Goal: Task Accomplishment & Management: Use online tool/utility

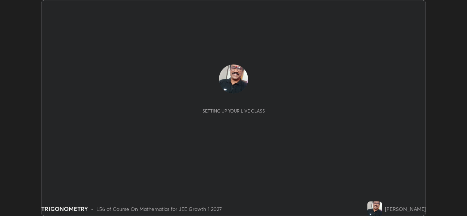
scroll to position [216, 466]
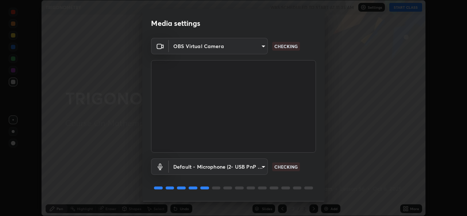
click at [282, 168] on p "CHECKING" at bounding box center [285, 167] width 23 height 7
click at [262, 166] on body "Erase all TRIGONOMETRY WAS SCHEDULED TO START AT 11:35 AM Settings START CLASS …" at bounding box center [233, 108] width 467 height 216
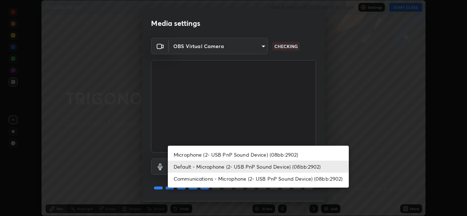
click at [242, 155] on li "Microphone (2- USB PnP Sound Device) (08bb:2902)" at bounding box center [258, 155] width 181 height 12
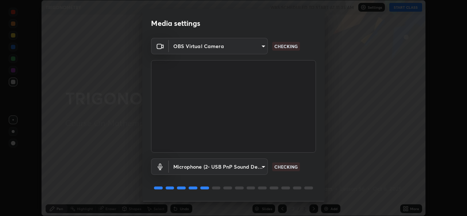
type input "66b93886713158ad0d8b0f4001542dc5affb59e40f4fc70a42181f64a844e0e0"
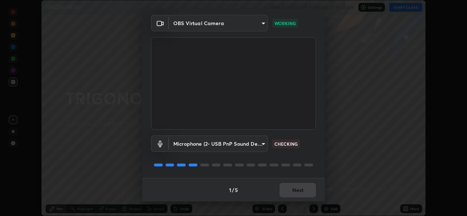
click at [299, 191] on div "1 / 5 Next" at bounding box center [233, 189] width 182 height 23
click at [295, 188] on div "1 / 5 Next" at bounding box center [233, 189] width 182 height 23
click at [298, 192] on button "Next" at bounding box center [297, 190] width 36 height 15
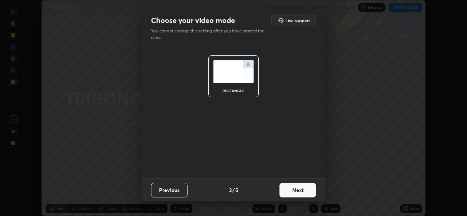
scroll to position [0, 0]
click at [298, 192] on button "Next" at bounding box center [297, 190] width 36 height 15
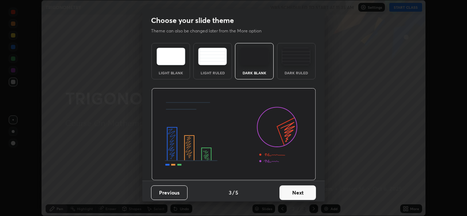
click at [298, 195] on button "Next" at bounding box center [297, 193] width 36 height 15
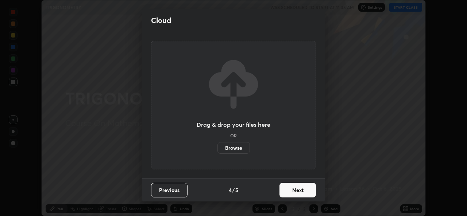
click at [296, 190] on button "Next" at bounding box center [297, 190] width 36 height 15
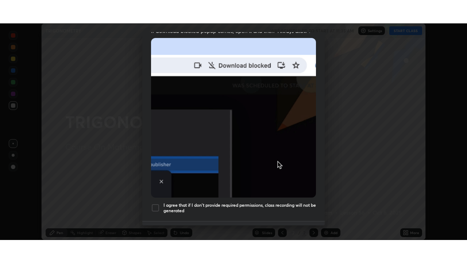
scroll to position [172, 0]
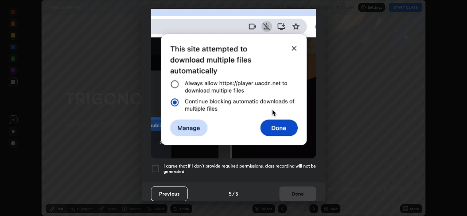
click at [157, 166] on div at bounding box center [155, 168] width 9 height 9
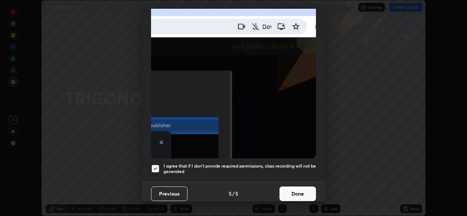
click at [298, 190] on button "Done" at bounding box center [297, 194] width 36 height 15
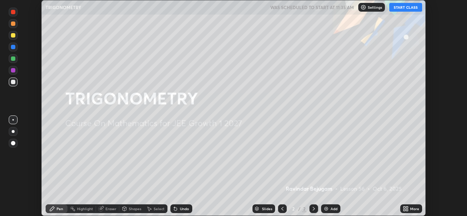
click at [402, 7] on button "START CLASS" at bounding box center [405, 7] width 33 height 9
click at [332, 212] on div "Add" at bounding box center [330, 209] width 19 height 9
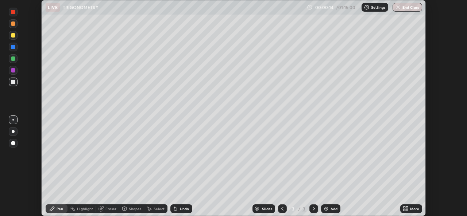
click at [407, 207] on icon at bounding box center [407, 208] width 2 height 2
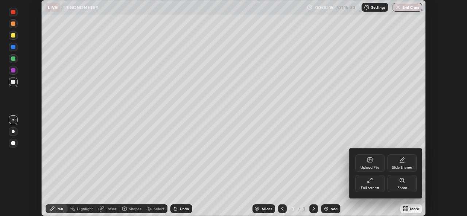
click at [371, 181] on icon at bounding box center [370, 181] width 6 height 6
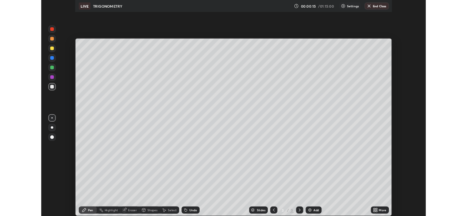
scroll to position [263, 467]
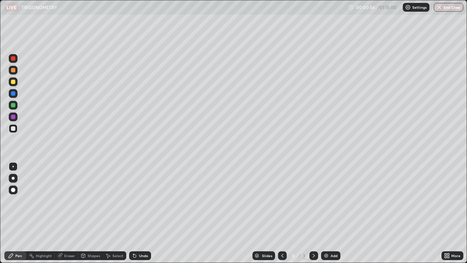
click at [445, 216] on icon at bounding box center [445, 254] width 2 height 2
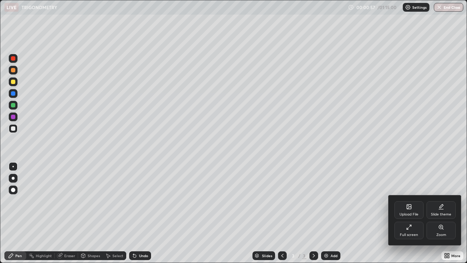
click at [408, 216] on icon at bounding box center [409, 227] width 6 height 6
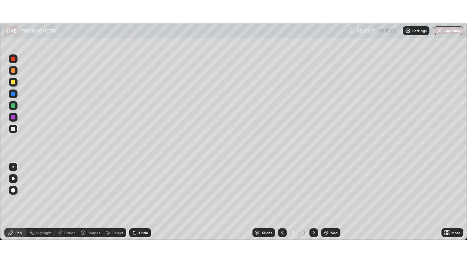
scroll to position [36246, 35995]
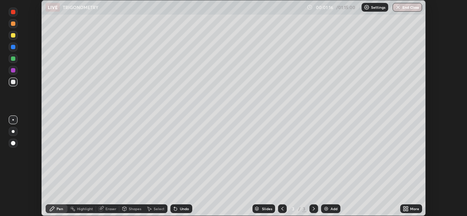
click at [406, 207] on icon at bounding box center [407, 208] width 2 height 2
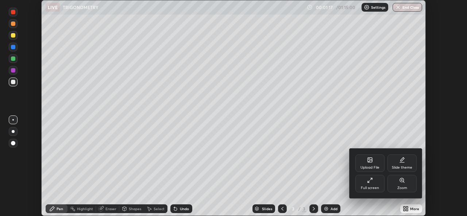
click at [402, 184] on div "Zoom" at bounding box center [401, 184] width 29 height 18
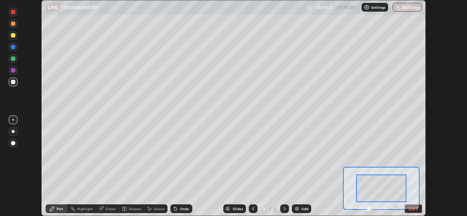
click at [348, 207] on div at bounding box center [373, 209] width 54 height 9
click at [412, 210] on button "EXIT" at bounding box center [413, 209] width 18 height 9
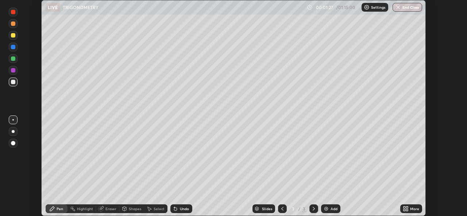
click at [406, 207] on icon at bounding box center [407, 208] width 2 height 2
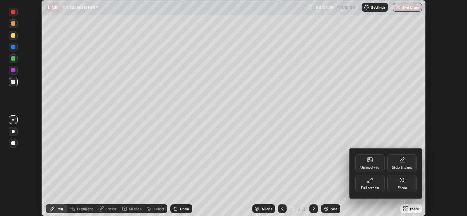
click at [330, 169] on div at bounding box center [233, 108] width 467 height 216
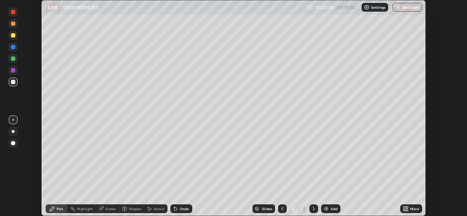
click at [407, 207] on icon at bounding box center [407, 208] width 2 height 2
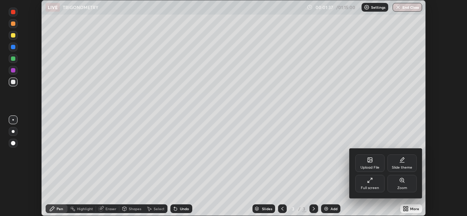
click at [371, 184] on div "Full screen" at bounding box center [369, 184] width 29 height 18
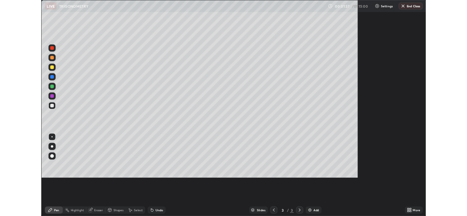
scroll to position [263, 467]
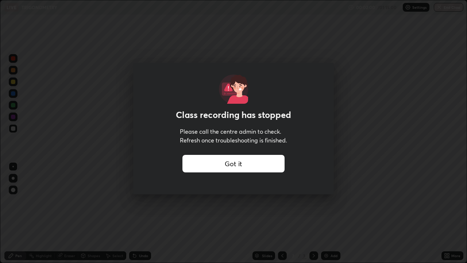
click at [110, 105] on div "Class recording has stopped Please call the centre admin to check. Refresh once…" at bounding box center [233, 131] width 467 height 263
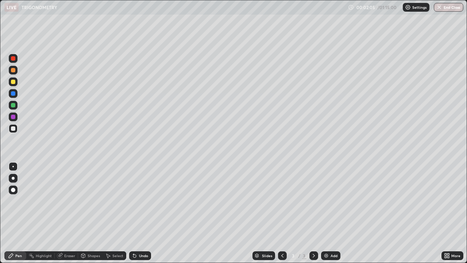
click at [14, 104] on div at bounding box center [13, 105] width 4 height 4
click at [15, 129] on div at bounding box center [13, 128] width 4 height 4
click at [69, 216] on div "Eraser" at bounding box center [69, 255] width 11 height 4
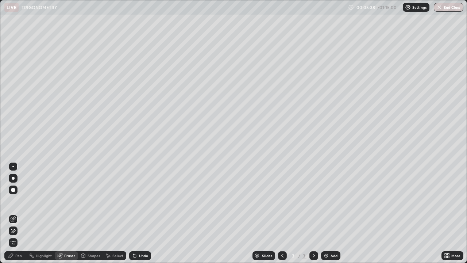
click at [20, 216] on div "Pen" at bounding box center [18, 255] width 7 height 4
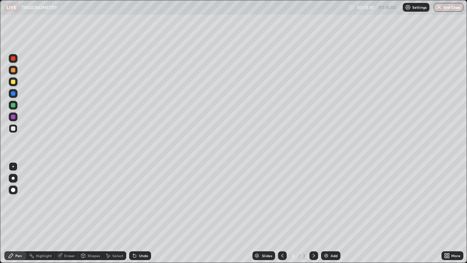
click at [326, 216] on img at bounding box center [326, 255] width 6 height 6
click at [281, 216] on icon at bounding box center [282, 255] width 6 height 6
click at [331, 216] on div "Add" at bounding box center [333, 255] width 7 height 4
click at [14, 58] on div at bounding box center [13, 58] width 4 height 4
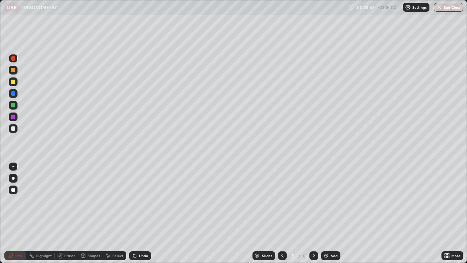
click at [13, 129] on div at bounding box center [13, 128] width 4 height 4
click at [133, 216] on icon at bounding box center [133, 253] width 1 height 1
click at [72, 216] on div "Eraser" at bounding box center [69, 255] width 11 height 4
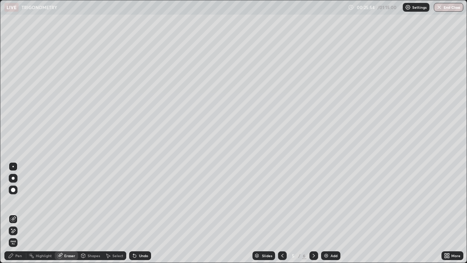
click at [18, 216] on div "Pen" at bounding box center [18, 255] width 7 height 4
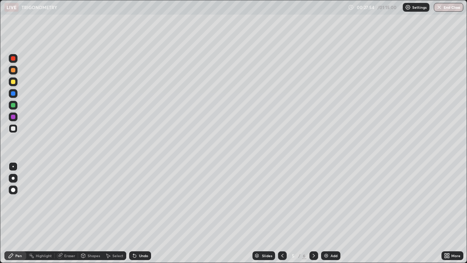
click at [74, 216] on div "Eraser" at bounding box center [69, 255] width 11 height 4
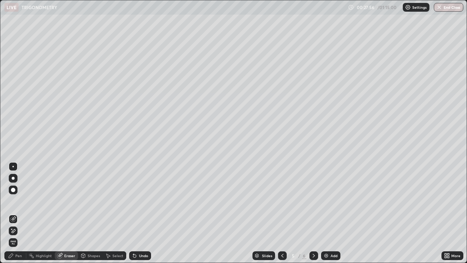
click at [21, 216] on div "Pen" at bounding box center [18, 255] width 7 height 4
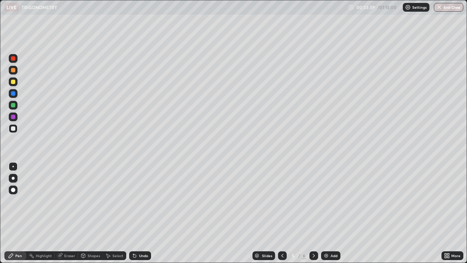
click at [329, 216] on div "Add" at bounding box center [330, 255] width 19 height 9
click at [13, 83] on div at bounding box center [13, 81] width 4 height 4
click at [12, 129] on div at bounding box center [13, 128] width 4 height 4
click at [64, 216] on div "Eraser" at bounding box center [69, 255] width 11 height 4
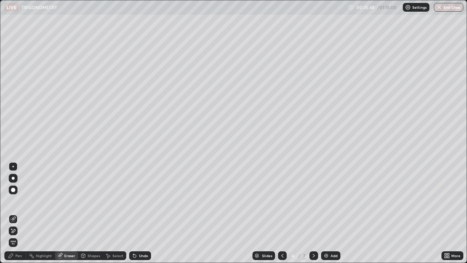
click at [20, 216] on div "Pen" at bounding box center [18, 255] width 7 height 4
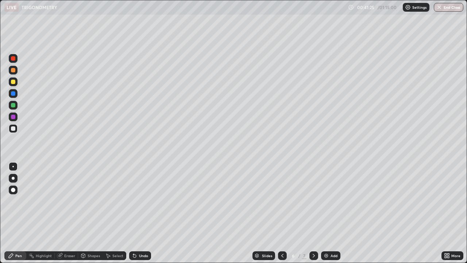
click at [70, 216] on div "Eraser" at bounding box center [69, 255] width 11 height 4
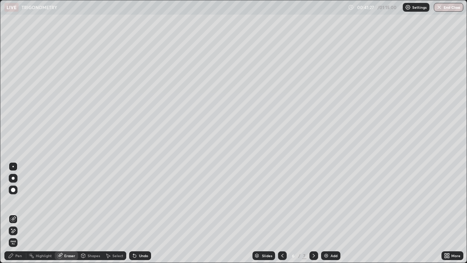
click at [23, 216] on div "Pen" at bounding box center [15, 255] width 22 height 9
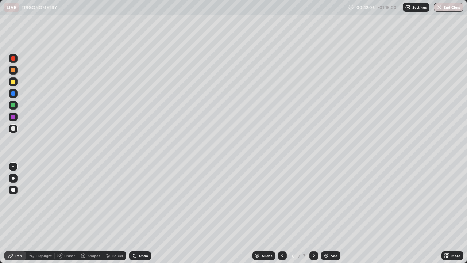
click at [458, 216] on div "More" at bounding box center [452, 255] width 22 height 15
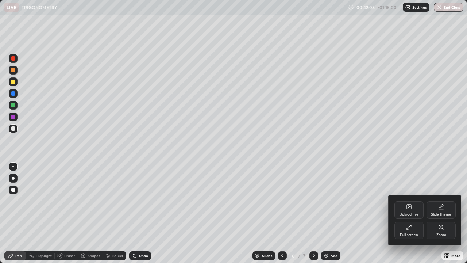
click at [407, 180] on div at bounding box center [233, 131] width 467 height 263
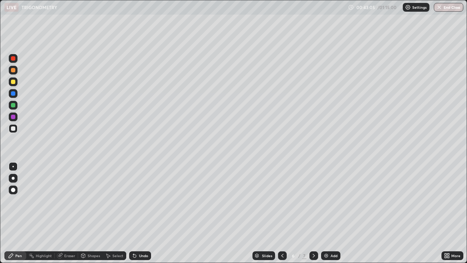
click at [324, 216] on img at bounding box center [326, 255] width 6 height 6
click at [282, 216] on icon at bounding box center [282, 255] width 2 height 4
click at [324, 216] on img at bounding box center [326, 255] width 6 height 6
click at [336, 216] on div "Add" at bounding box center [330, 255] width 19 height 9
click at [313, 216] on icon at bounding box center [314, 255] width 6 height 6
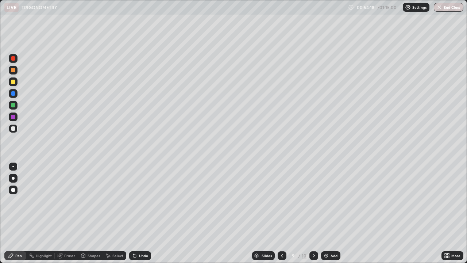
click at [281, 216] on icon at bounding box center [282, 255] width 6 height 6
click at [282, 216] on icon at bounding box center [282, 255] width 2 height 4
click at [368, 216] on div "Slides 7 / 10 Add" at bounding box center [296, 255] width 290 height 15
click at [370, 216] on div "Slides 7 / 10 Add" at bounding box center [296, 255] width 290 height 15
click at [385, 216] on div "Slides 7 / 10 Add" at bounding box center [296, 255] width 290 height 15
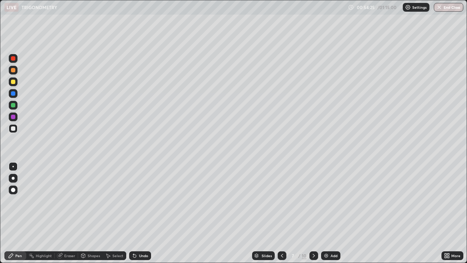
click at [388, 216] on div "Slides 7 / 10 Add" at bounding box center [296, 255] width 290 height 15
click at [399, 216] on div "Slides 7 / 10 Add" at bounding box center [296, 255] width 290 height 15
click at [404, 216] on div "Slides 7 / 10 Add" at bounding box center [296, 255] width 290 height 15
click at [414, 216] on div "Slides 7 / 10 Add" at bounding box center [296, 255] width 290 height 15
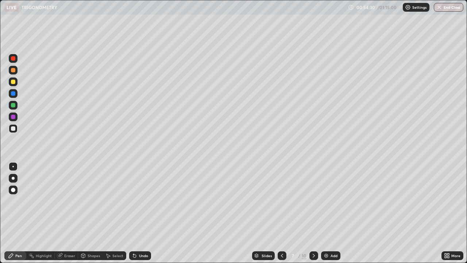
click at [415, 216] on div "Slides 7 / 10 Add" at bounding box center [296, 255] width 290 height 15
click at [413, 216] on div "Slides 7 / 10 Add" at bounding box center [296, 255] width 290 height 15
click at [425, 216] on div "Slides 7 / 10 Add" at bounding box center [296, 255] width 290 height 15
click at [15, 118] on div at bounding box center [13, 116] width 9 height 9
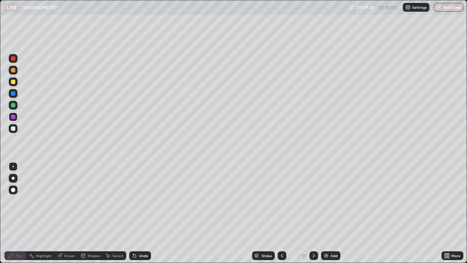
click at [459, 8] on button "End Class" at bounding box center [449, 7] width 30 height 9
click at [454, 8] on button "End Class" at bounding box center [449, 7] width 30 height 9
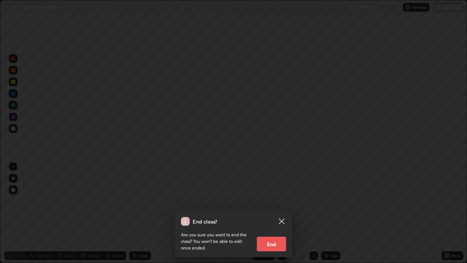
click at [275, 216] on button "End" at bounding box center [271, 243] width 29 height 15
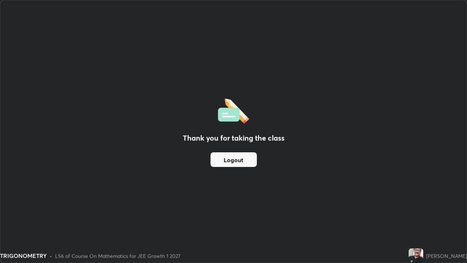
click at [247, 154] on button "Logout" at bounding box center [233, 159] width 46 height 15
click at [246, 159] on button "Logout" at bounding box center [233, 159] width 46 height 15
click at [246, 160] on button "Logout" at bounding box center [233, 159] width 46 height 15
click at [227, 160] on button "Logout" at bounding box center [233, 159] width 46 height 15
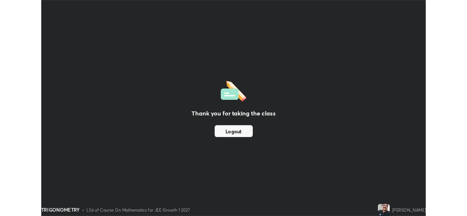
scroll to position [36246, 35995]
